Goal: Use online tool/utility: Utilize a website feature to perform a specific function

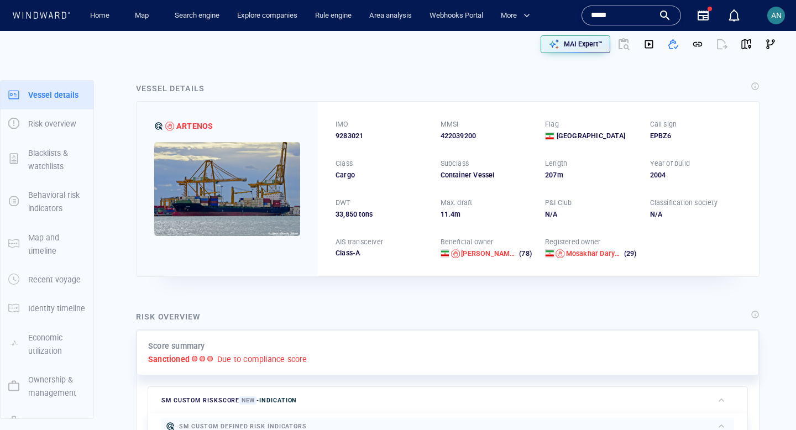
click at [627, 39] on div at bounding box center [623, 44] width 27 height 27
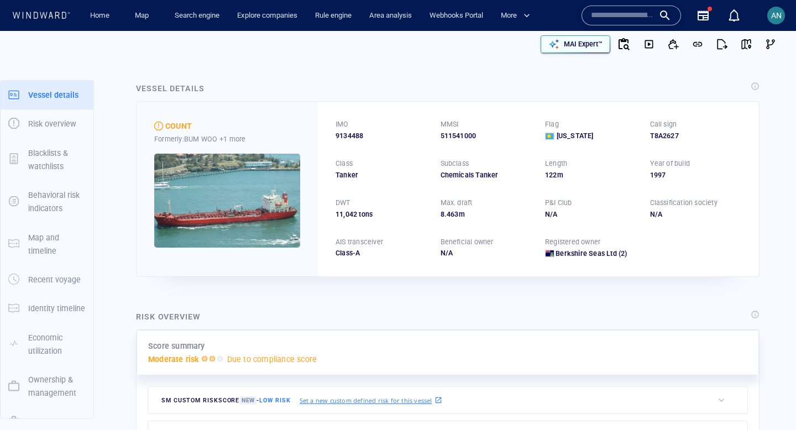
click at [579, 48] on p "MAI Expert™" at bounding box center [583, 44] width 39 height 10
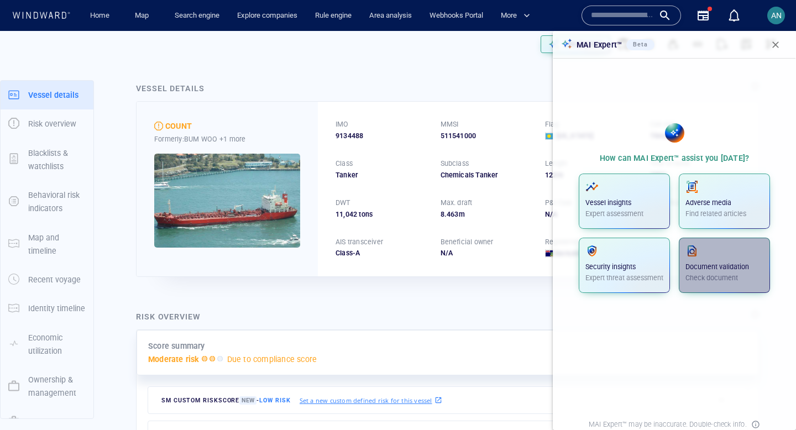
click at [722, 267] on p "Document validation" at bounding box center [724, 267] width 78 height 10
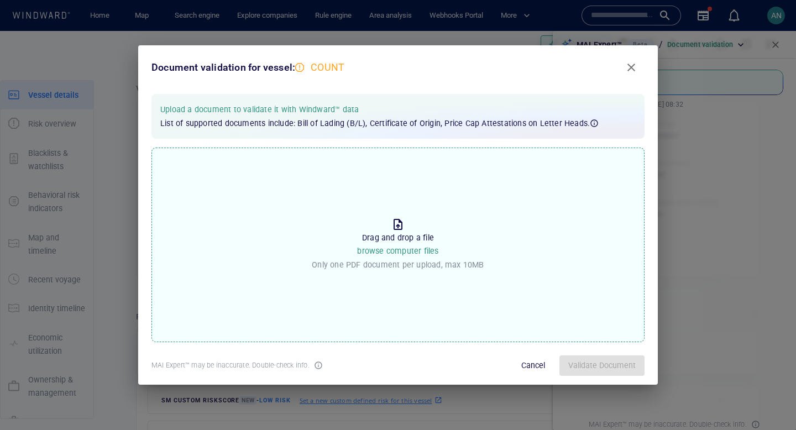
click at [385, 247] on span "browse computer files" at bounding box center [397, 251] width 81 height 9
click at [0, 0] on input "Drop the file to proceed Drag and drop a file browse computer files Only one PD…" at bounding box center [0, 0] width 0 height 0
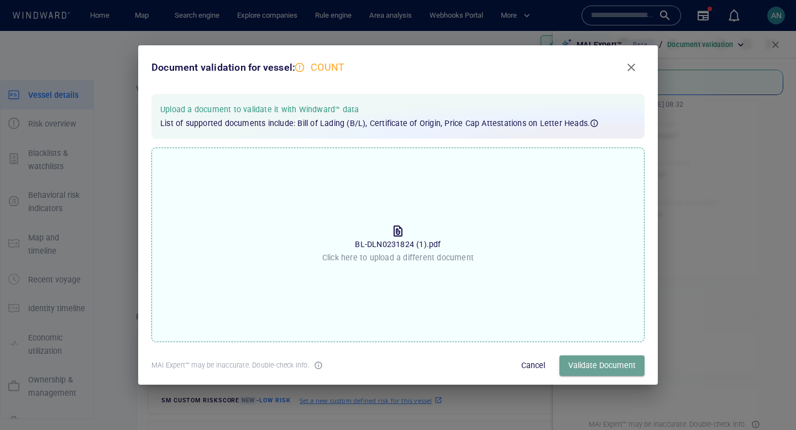
click at [591, 361] on span "Validate Document" at bounding box center [601, 366] width 67 height 14
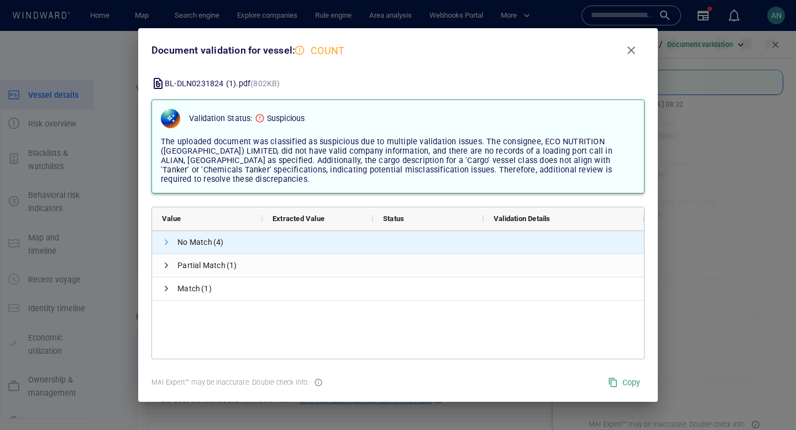
click at [166, 244] on span at bounding box center [166, 242] width 9 height 9
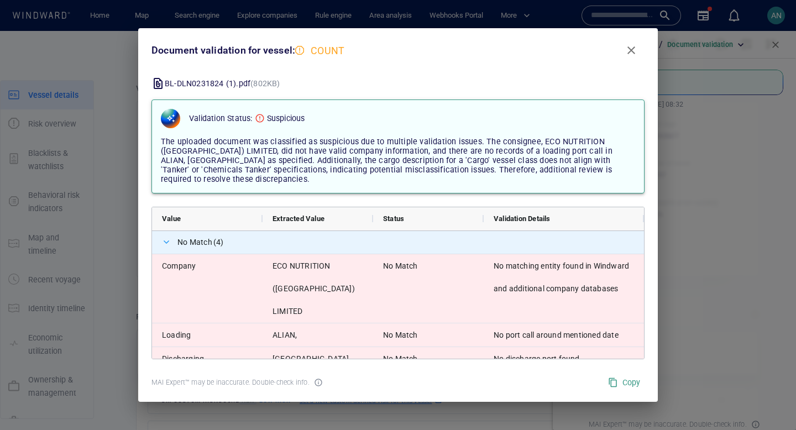
click at [166, 240] on span at bounding box center [166, 242] width 9 height 9
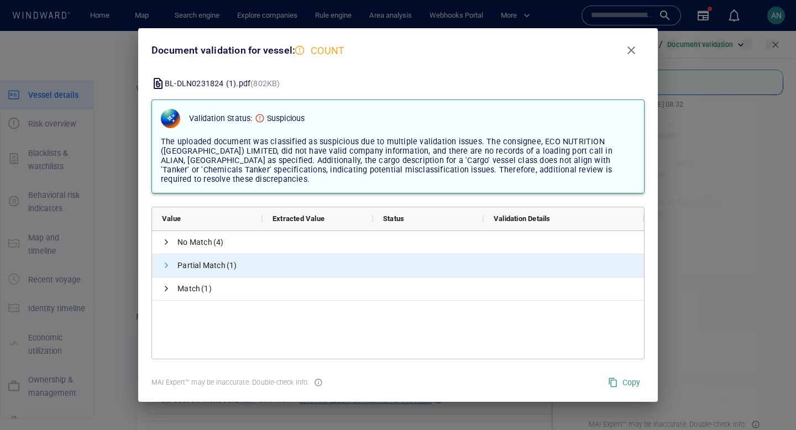
click at [165, 265] on span at bounding box center [166, 265] width 9 height 9
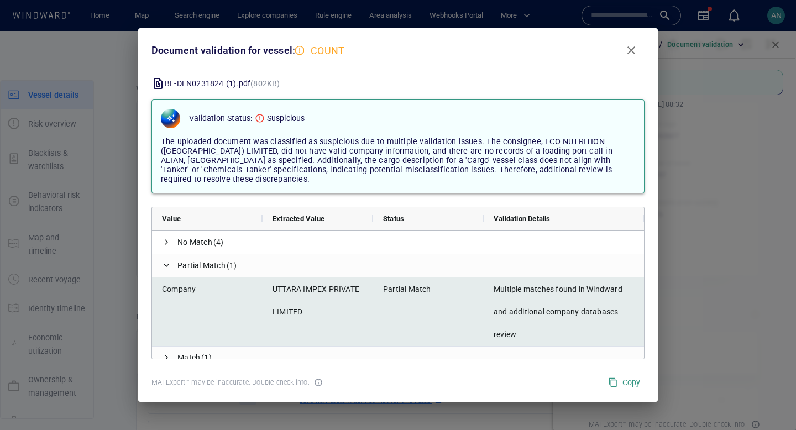
scroll to position [11, 0]
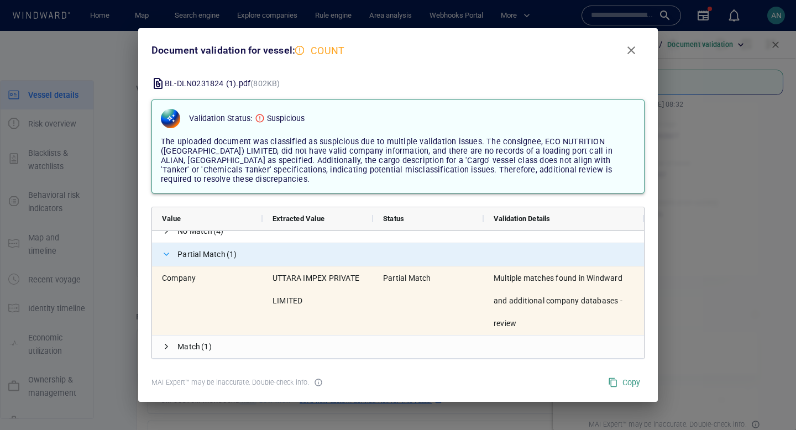
click at [166, 255] on span at bounding box center [166, 254] width 9 height 9
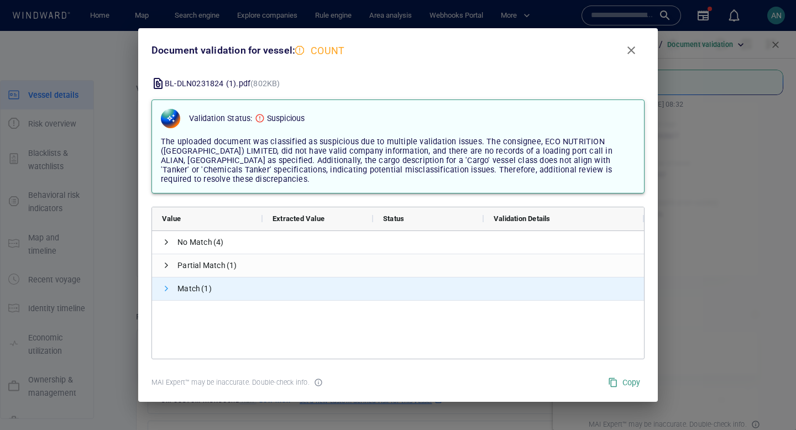
click at [166, 288] on span at bounding box center [166, 288] width 9 height 9
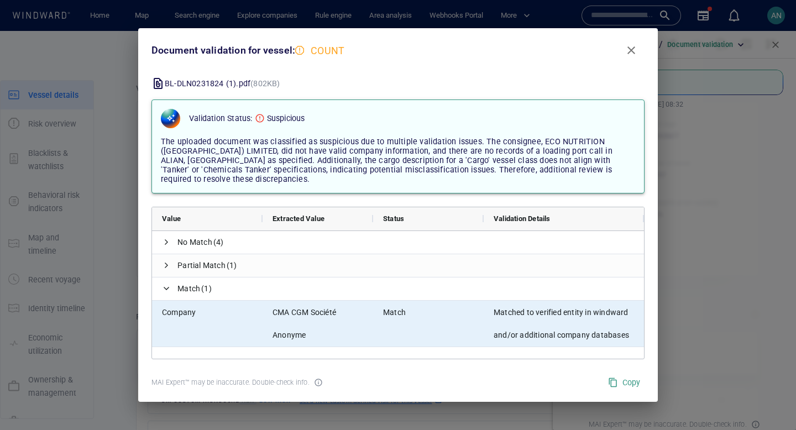
scroll to position [2, 0]
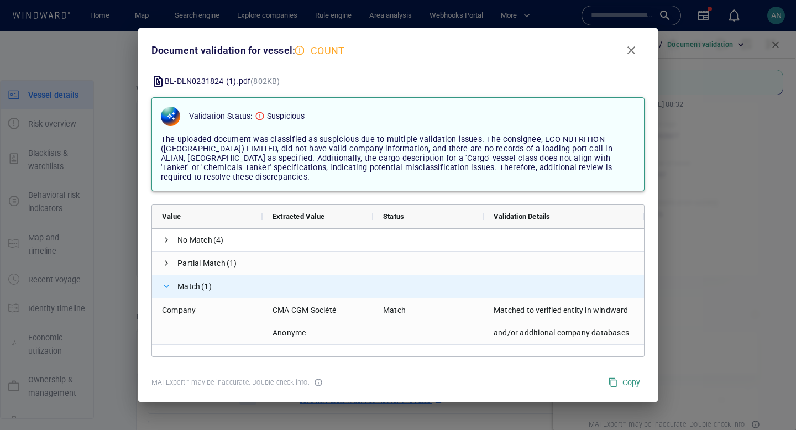
click at [164, 283] on span at bounding box center [166, 286] width 9 height 9
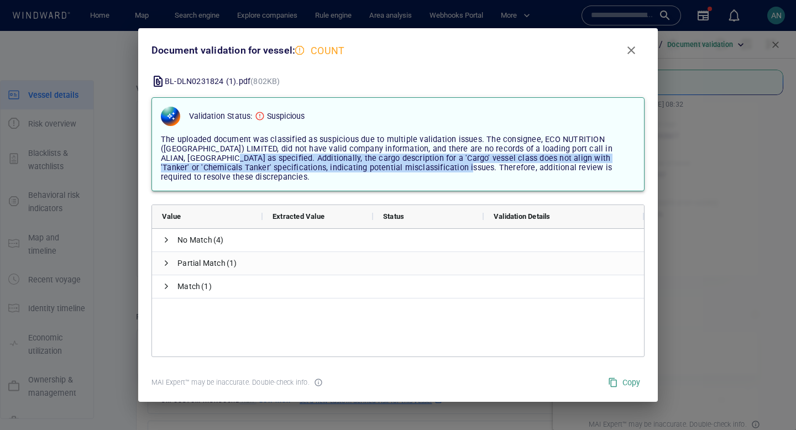
drag, startPoint x: 198, startPoint y: 160, endPoint x: 438, endPoint y: 164, distance: 240.0
click at [438, 164] on span "The uploaded document was classified as suspicious due to multiple validation i…" at bounding box center [387, 158] width 452 height 47
click at [208, 171] on span "The uploaded document was classified as suspicious due to multiple validation i…" at bounding box center [387, 158] width 452 height 47
drag, startPoint x: 211, startPoint y: 177, endPoint x: 199, endPoint y: 158, distance: 22.9
click at [199, 158] on span "The uploaded document was classified as suspicious due to multiple validation i…" at bounding box center [387, 158] width 452 height 47
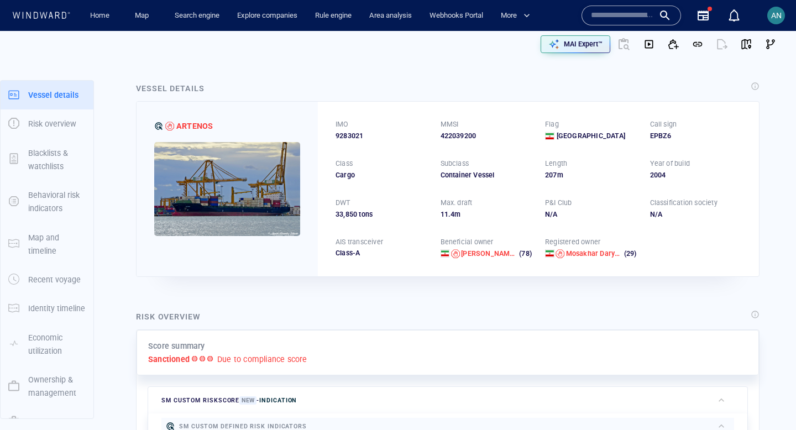
click at [625, 42] on div at bounding box center [623, 44] width 27 height 27
click at [768, 46] on span "button" at bounding box center [770, 44] width 11 height 11
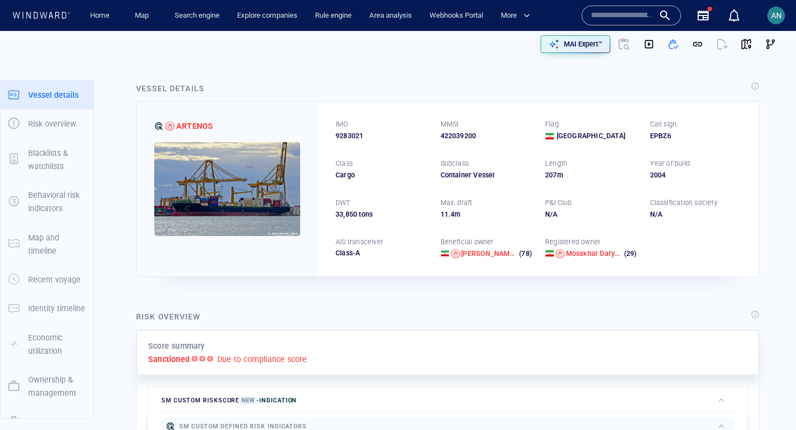
click at [775, 13] on span "AN" at bounding box center [776, 15] width 11 height 9
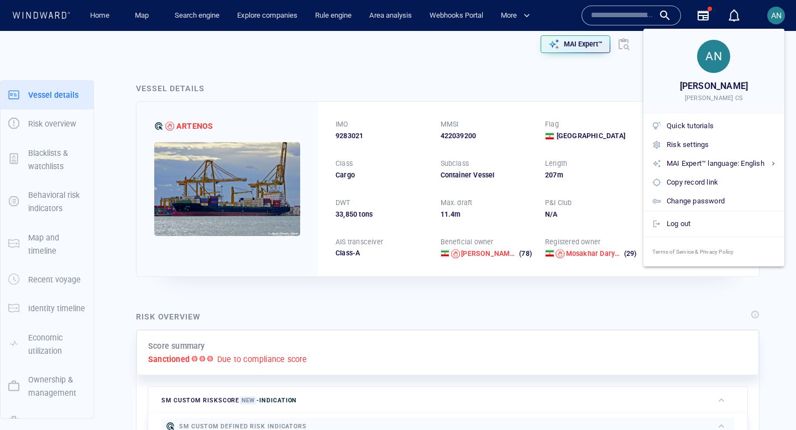
click at [564, 93] on div at bounding box center [398, 215] width 796 height 430
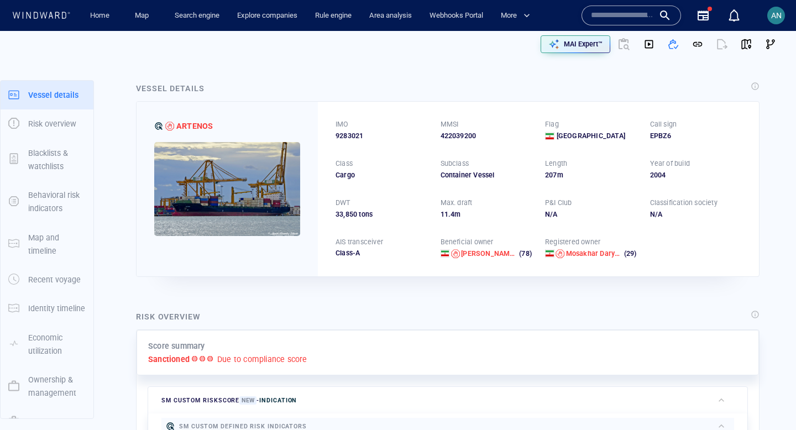
click at [627, 48] on div at bounding box center [623, 44] width 27 height 27
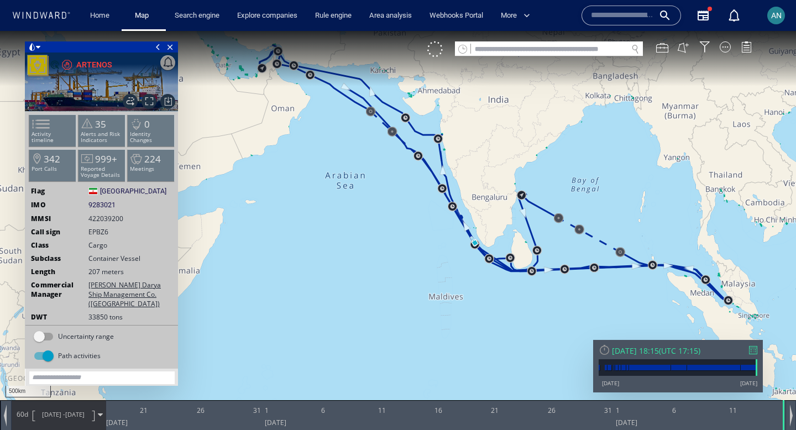
drag, startPoint x: 334, startPoint y: 228, endPoint x: 369, endPoint y: 193, distance: 49.3
click at [369, 193] on canvas "Map" at bounding box center [398, 225] width 796 height 388
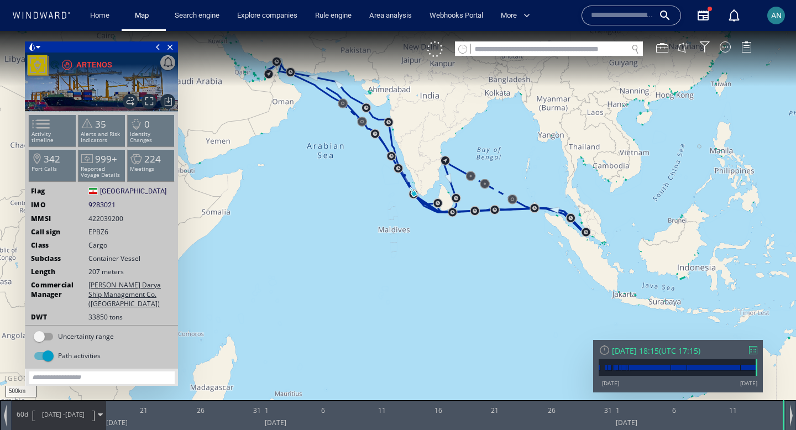
drag, startPoint x: 369, startPoint y: 193, endPoint x: 352, endPoint y: 209, distance: 23.5
click at [352, 209] on canvas "Map" at bounding box center [398, 225] width 796 height 388
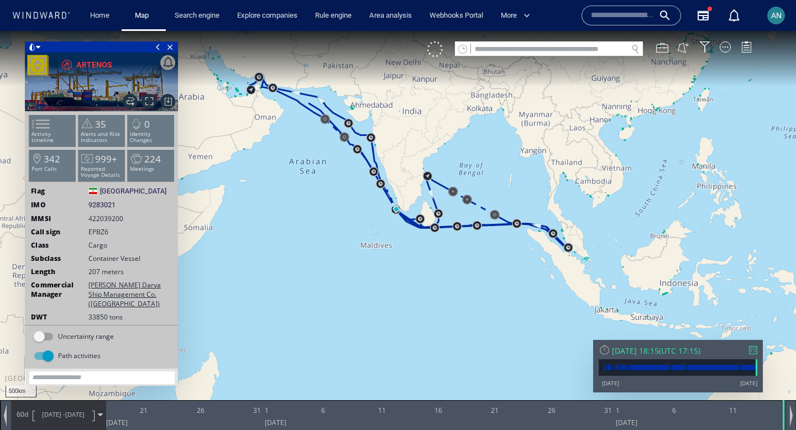
drag, startPoint x: 337, startPoint y: 191, endPoint x: 351, endPoint y: 202, distance: 17.7
click at [351, 202] on canvas "Map" at bounding box center [398, 225] width 796 height 388
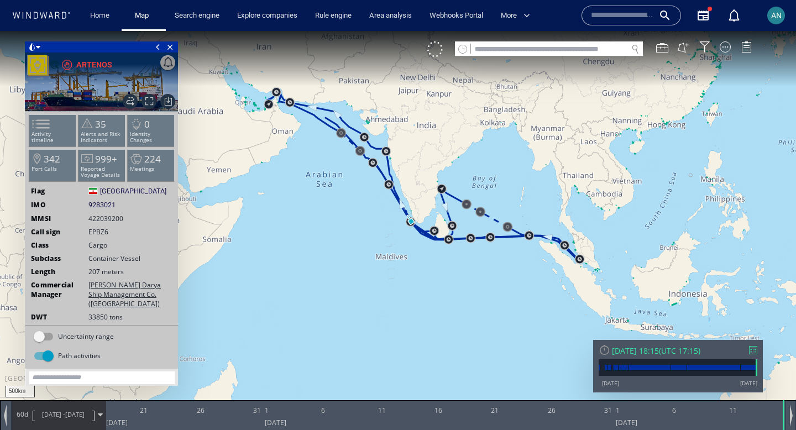
drag, startPoint x: 374, startPoint y: 197, endPoint x: 380, endPoint y: 222, distance: 26.3
click at [380, 222] on canvas "Map" at bounding box center [398, 225] width 796 height 388
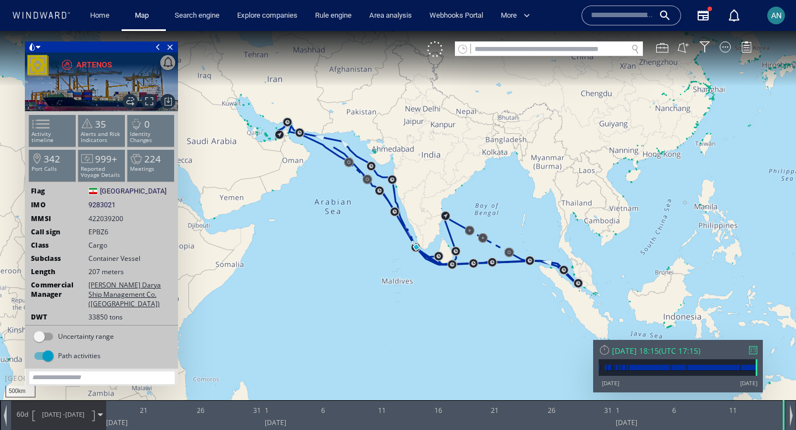
drag, startPoint x: 359, startPoint y: 207, endPoint x: 382, endPoint y: 212, distance: 23.2
click at [382, 212] on canvas "Map" at bounding box center [398, 225] width 796 height 388
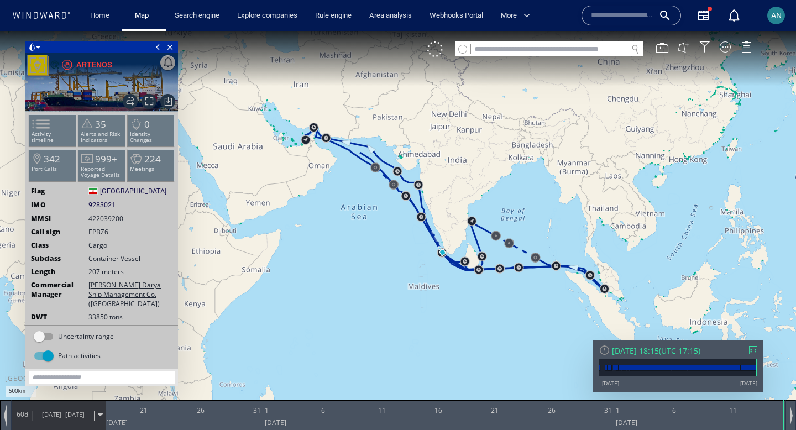
drag, startPoint x: 267, startPoint y: 201, endPoint x: 364, endPoint y: 255, distance: 111.1
click at [364, 255] on canvas "Map" at bounding box center [398, 225] width 796 height 388
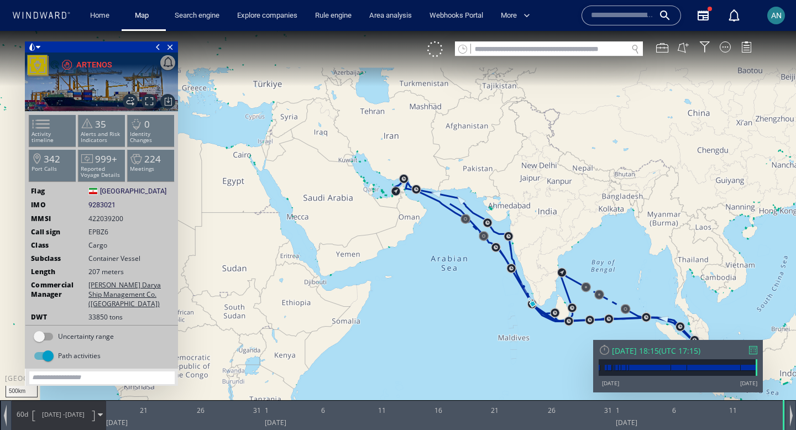
drag, startPoint x: 267, startPoint y: 144, endPoint x: 365, endPoint y: 201, distance: 113.5
click at [365, 201] on canvas "Map" at bounding box center [398, 225] width 796 height 388
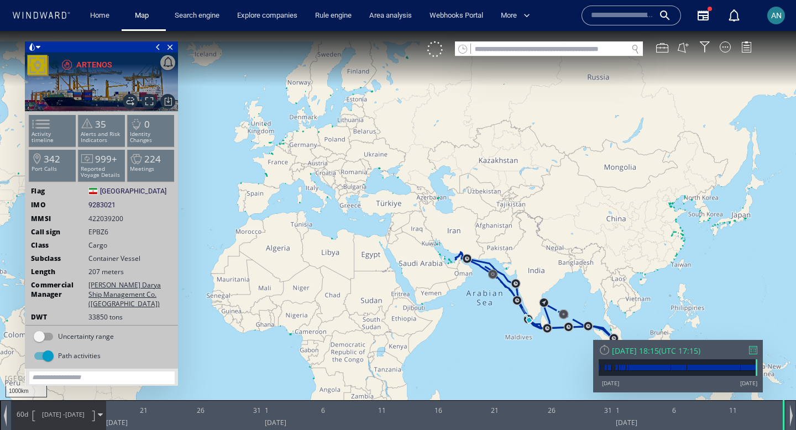
drag, startPoint x: 304, startPoint y: 135, endPoint x: 317, endPoint y: 197, distance: 63.7
click at [317, 197] on canvas "Map" at bounding box center [398, 225] width 796 height 388
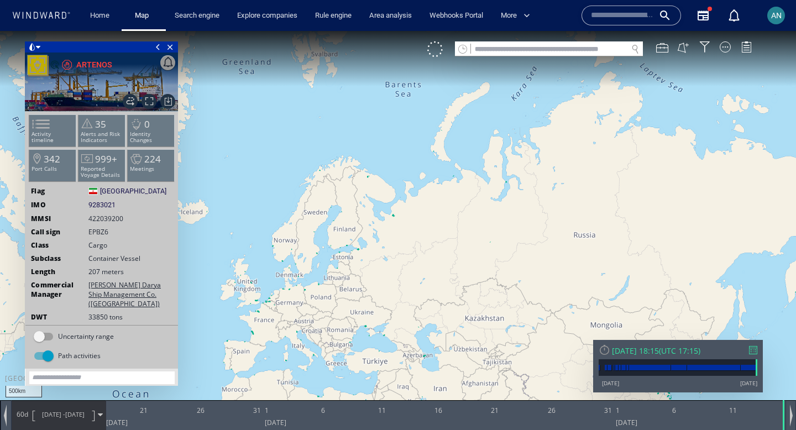
drag, startPoint x: 327, startPoint y: 143, endPoint x: 264, endPoint y: 276, distance: 147.4
click at [265, 276] on canvas "Map" at bounding box center [398, 225] width 796 height 388
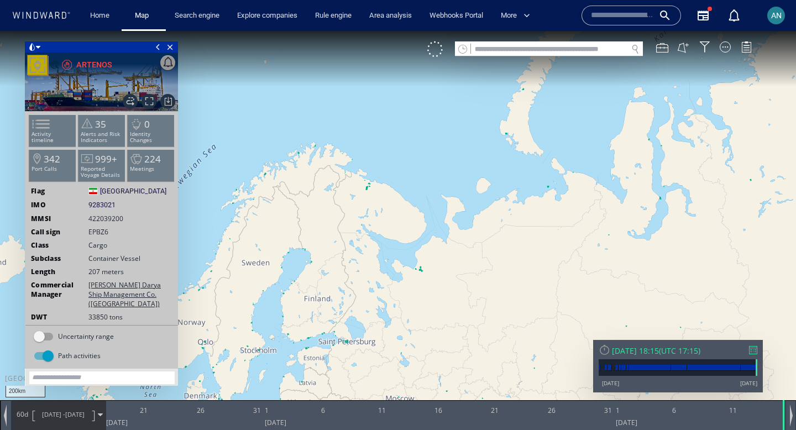
drag, startPoint x: 274, startPoint y: 136, endPoint x: 331, endPoint y: 215, distance: 97.4
click at [331, 215] on canvas "Map" at bounding box center [398, 225] width 796 height 388
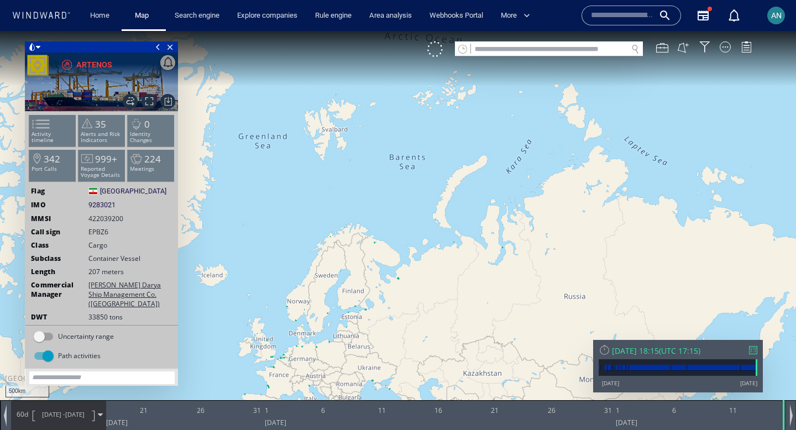
drag, startPoint x: 372, startPoint y: 296, endPoint x: 317, endPoint y: 196, distance: 114.3
click at [317, 196] on canvas "Map" at bounding box center [398, 225] width 796 height 388
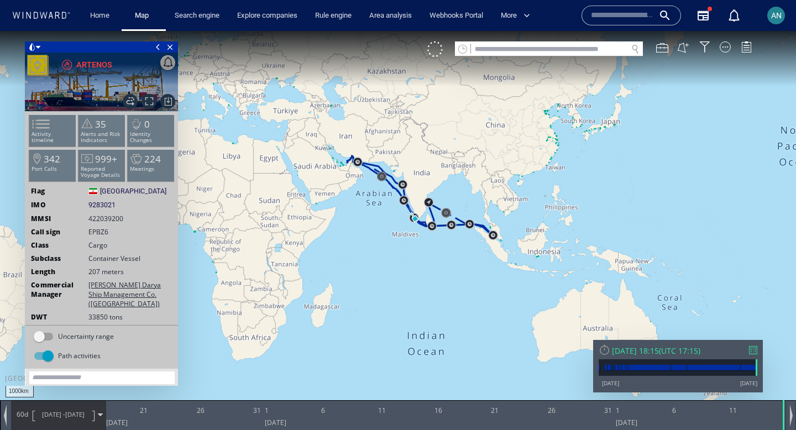
drag, startPoint x: 357, startPoint y: 269, endPoint x: 380, endPoint y: 112, distance: 159.3
click at [380, 112] on canvas "Map" at bounding box center [398, 225] width 796 height 388
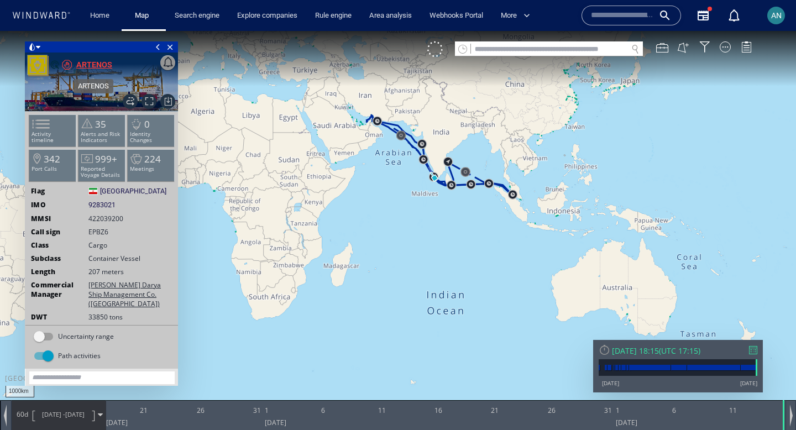
click at [99, 65] on div "ARTENOS" at bounding box center [94, 64] width 36 height 13
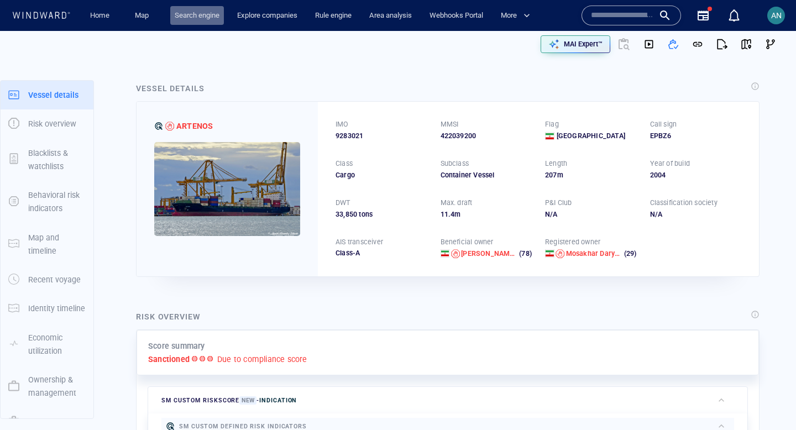
click at [192, 17] on link "Search engine" at bounding box center [197, 15] width 54 height 19
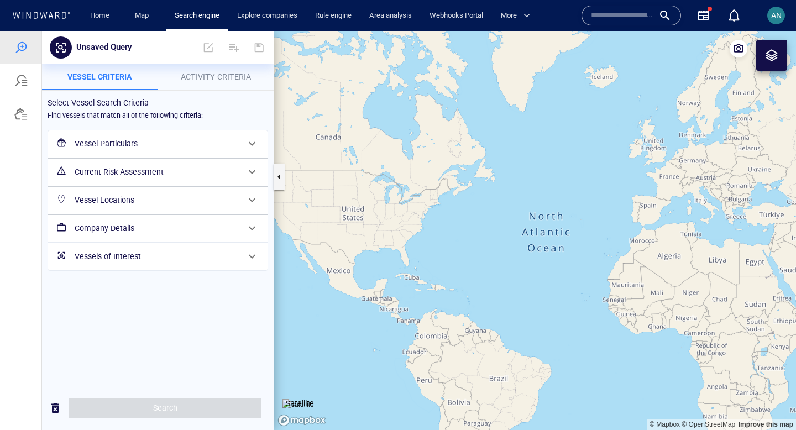
drag, startPoint x: 568, startPoint y: 265, endPoint x: 426, endPoint y: 159, distance: 177.8
click at [428, 159] on canvas "Map" at bounding box center [535, 230] width 522 height 399
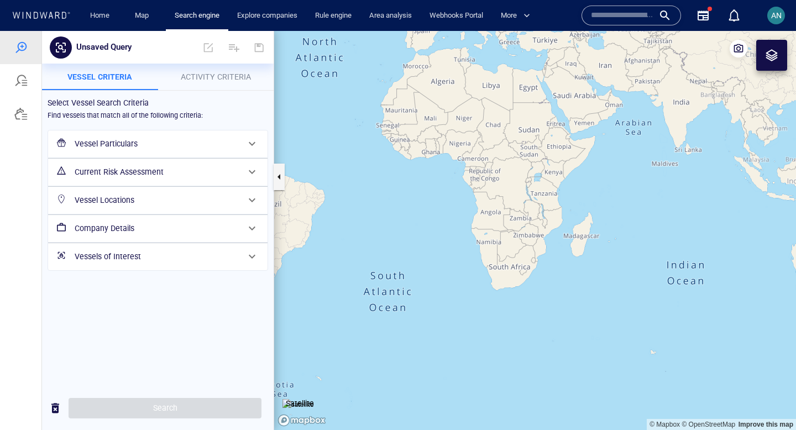
drag, startPoint x: 452, startPoint y: 242, endPoint x: 339, endPoint y: 259, distance: 114.2
click at [339, 259] on canvas "Map" at bounding box center [535, 230] width 522 height 399
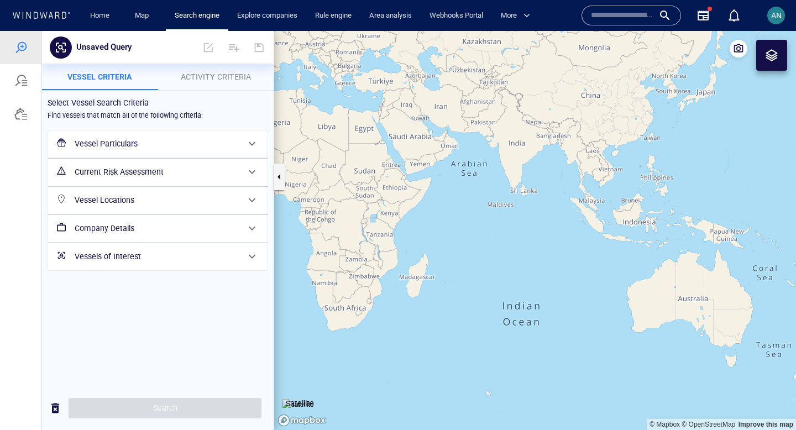
drag, startPoint x: 471, startPoint y: 224, endPoint x: 505, endPoint y: 290, distance: 73.9
click at [505, 290] on canvas "Map" at bounding box center [535, 230] width 522 height 399
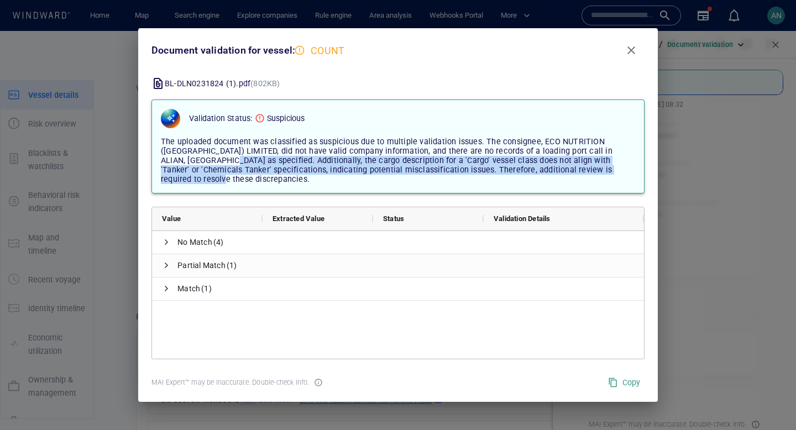
scroll to position [2, 0]
